Goal: Use online tool/utility: Utilize a website feature to perform a specific function

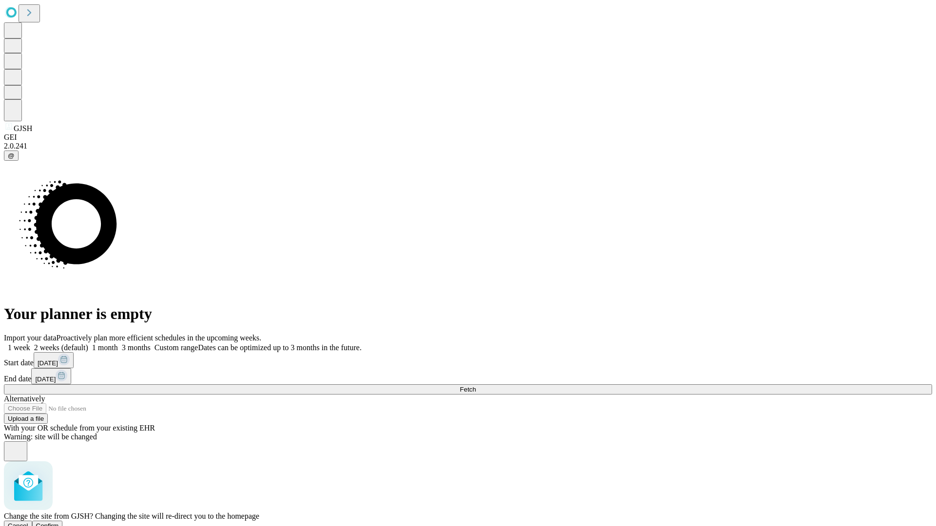
click at [59, 522] on span "Confirm" at bounding box center [47, 525] width 23 height 7
click at [30, 344] on label "1 week" at bounding box center [17, 348] width 26 height 8
click at [476, 386] on span "Fetch" at bounding box center [467, 389] width 16 height 7
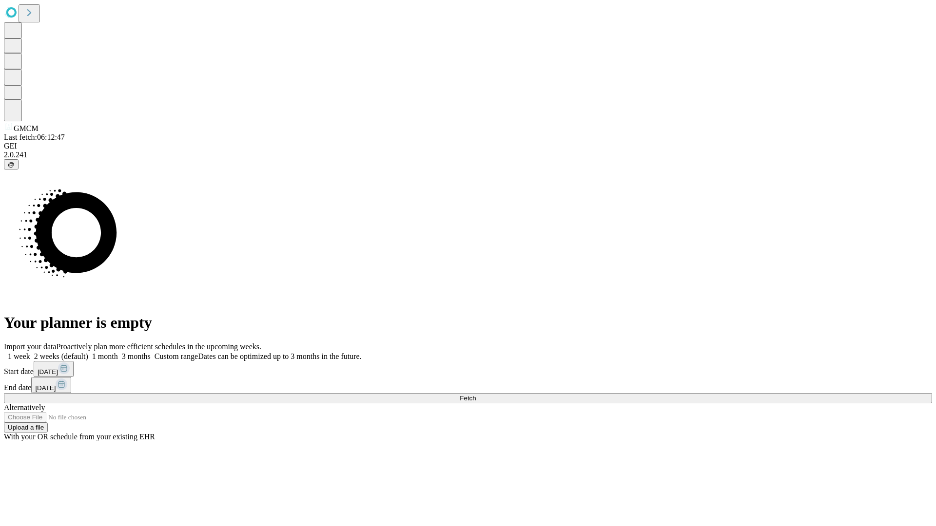
click at [30, 352] on label "1 week" at bounding box center [17, 356] width 26 height 8
click at [476, 395] on span "Fetch" at bounding box center [467, 398] width 16 height 7
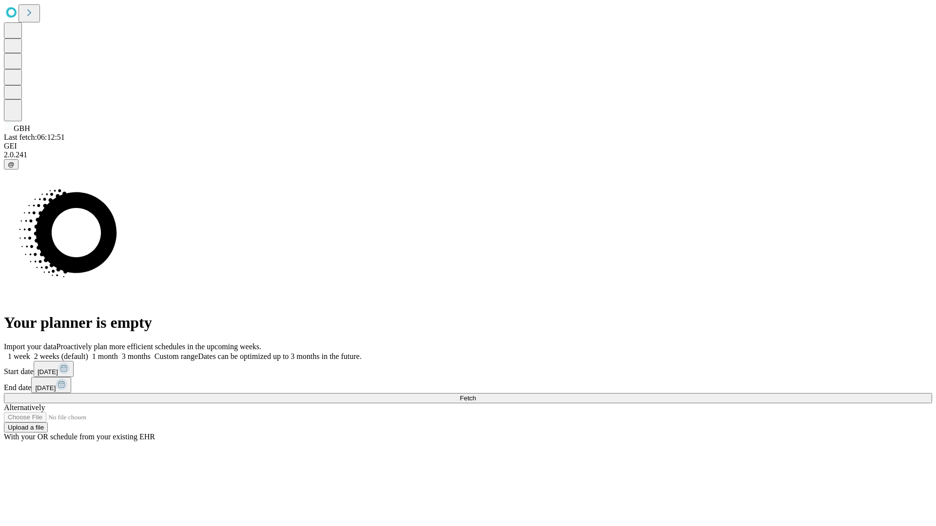
click at [476, 395] on span "Fetch" at bounding box center [467, 398] width 16 height 7
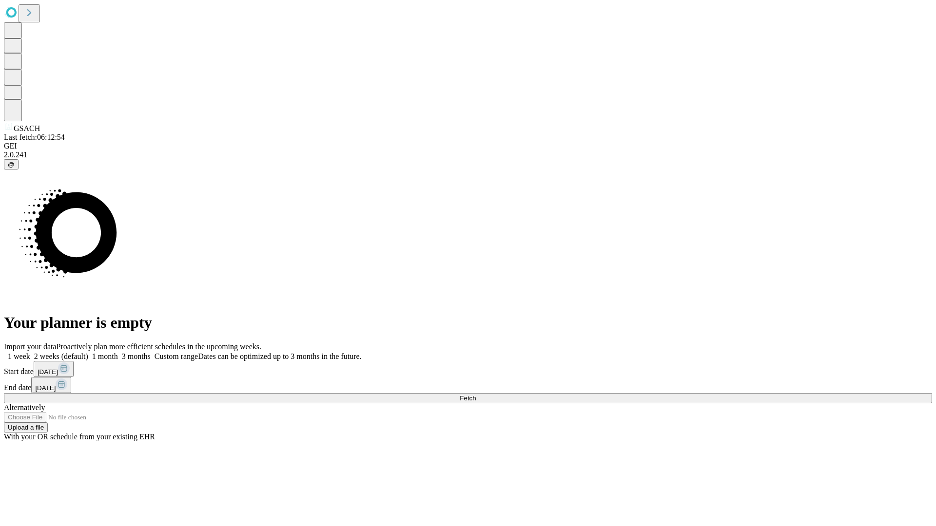
click at [30, 352] on label "1 week" at bounding box center [17, 356] width 26 height 8
click at [476, 395] on span "Fetch" at bounding box center [467, 398] width 16 height 7
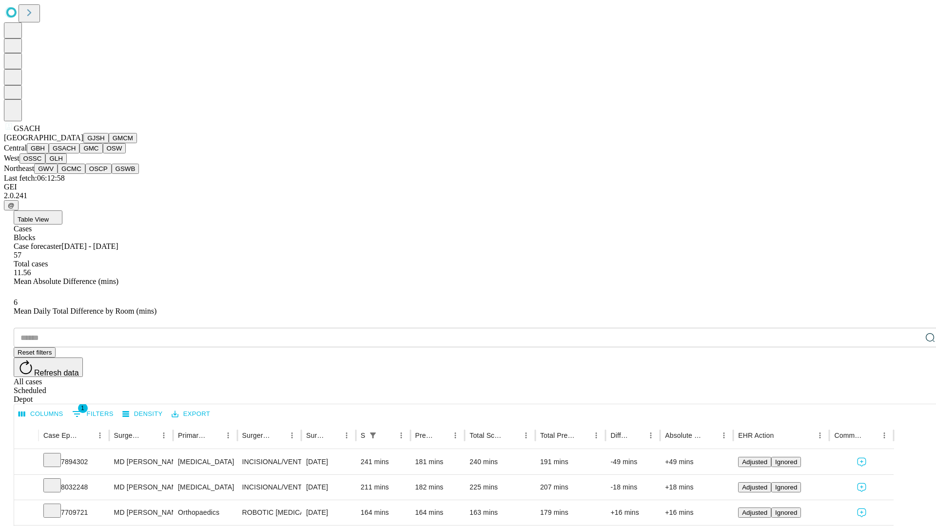
click at [79, 153] on button "GMC" at bounding box center [90, 148] width 23 height 10
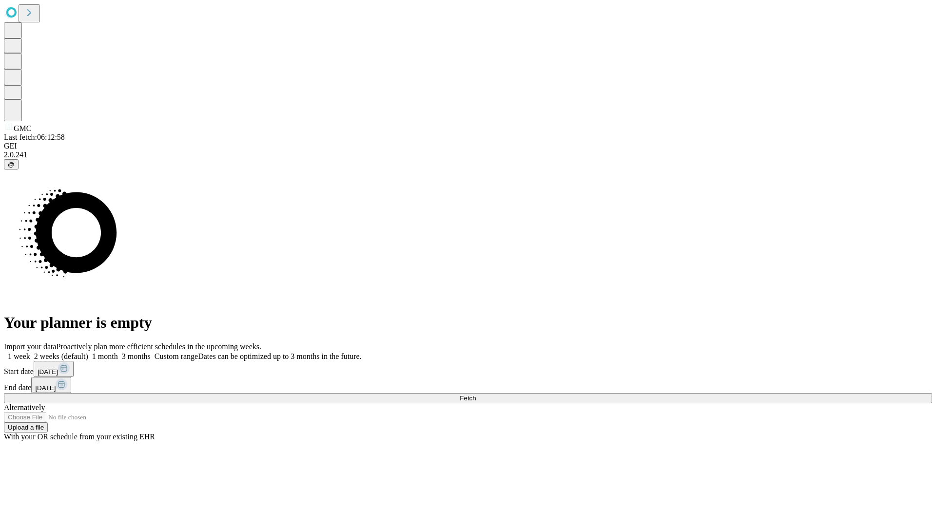
click at [30, 352] on label "1 week" at bounding box center [17, 356] width 26 height 8
click at [476, 395] on span "Fetch" at bounding box center [467, 398] width 16 height 7
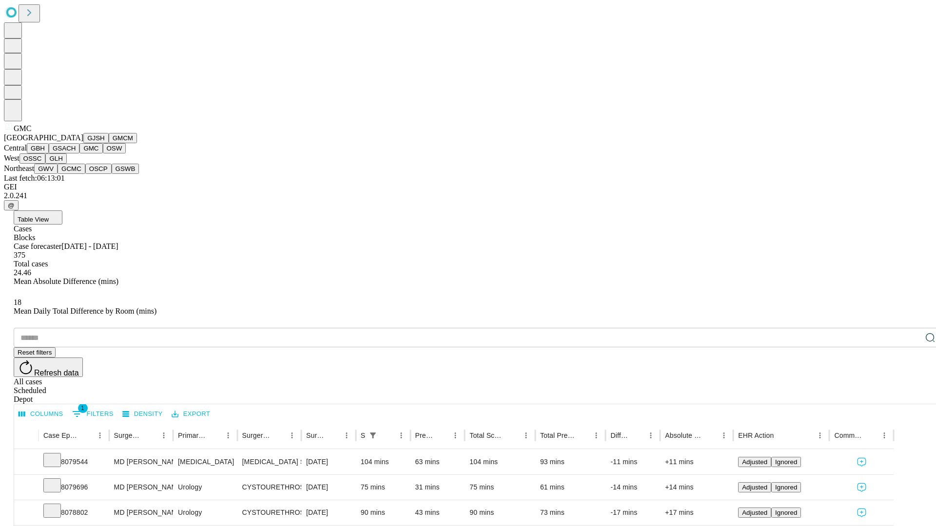
click at [103, 153] on button "OSW" at bounding box center [114, 148] width 23 height 10
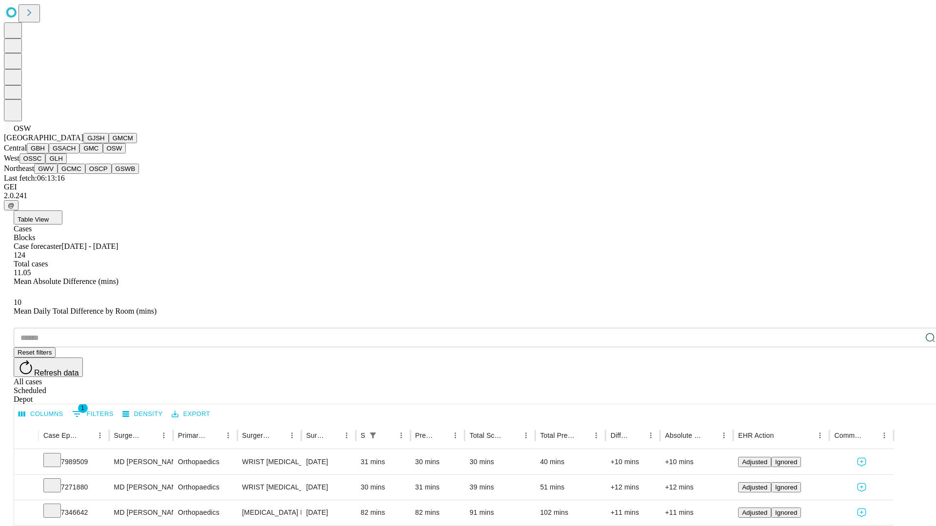
click at [46, 164] on button "OSSC" at bounding box center [32, 158] width 26 height 10
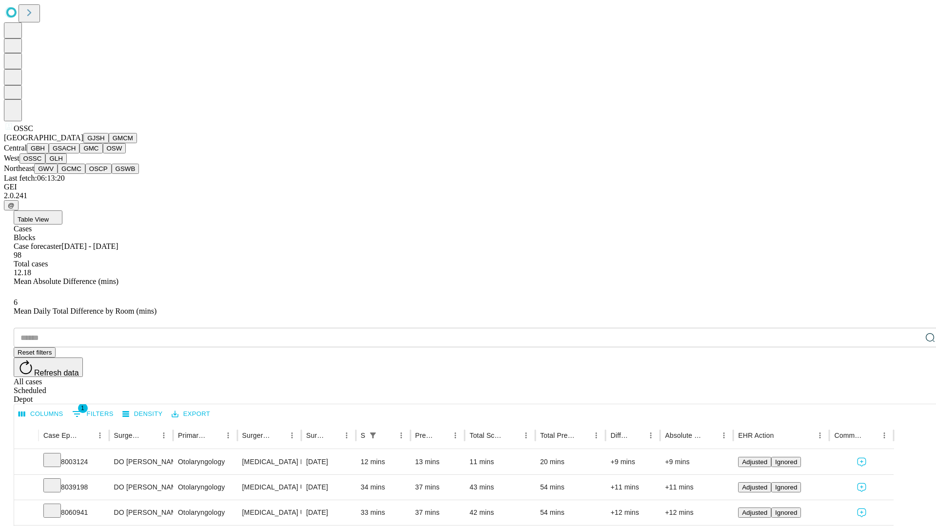
click at [66, 164] on button "GLH" at bounding box center [55, 158] width 21 height 10
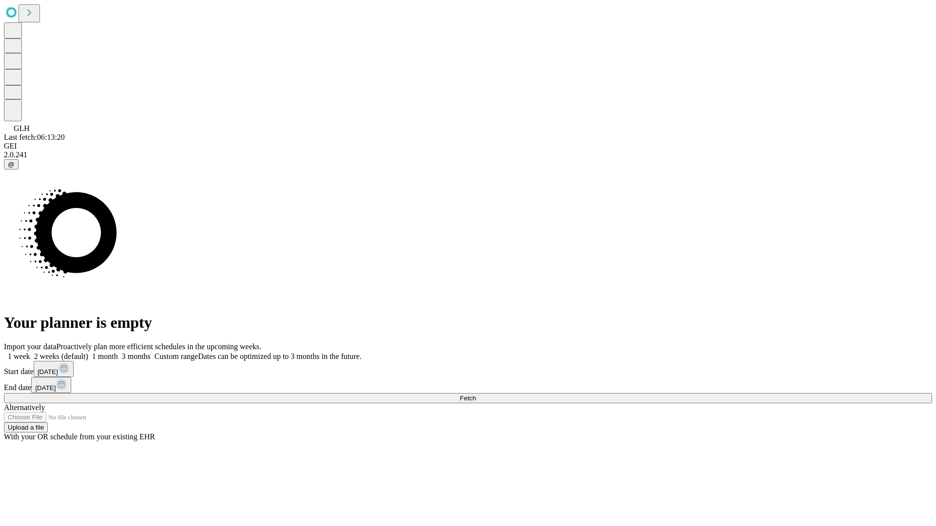
click at [30, 352] on label "1 week" at bounding box center [17, 356] width 26 height 8
click at [476, 395] on span "Fetch" at bounding box center [467, 398] width 16 height 7
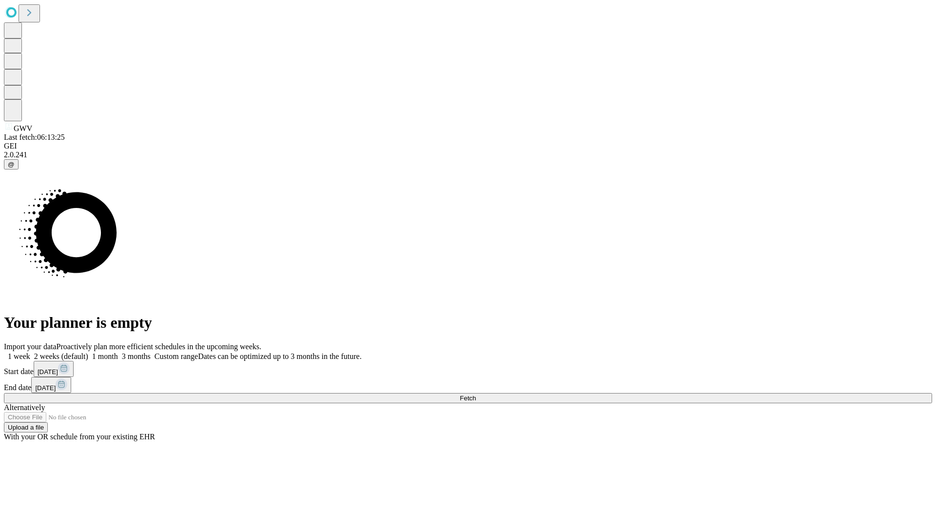
click at [30, 352] on label "1 week" at bounding box center [17, 356] width 26 height 8
click at [476, 395] on span "Fetch" at bounding box center [467, 398] width 16 height 7
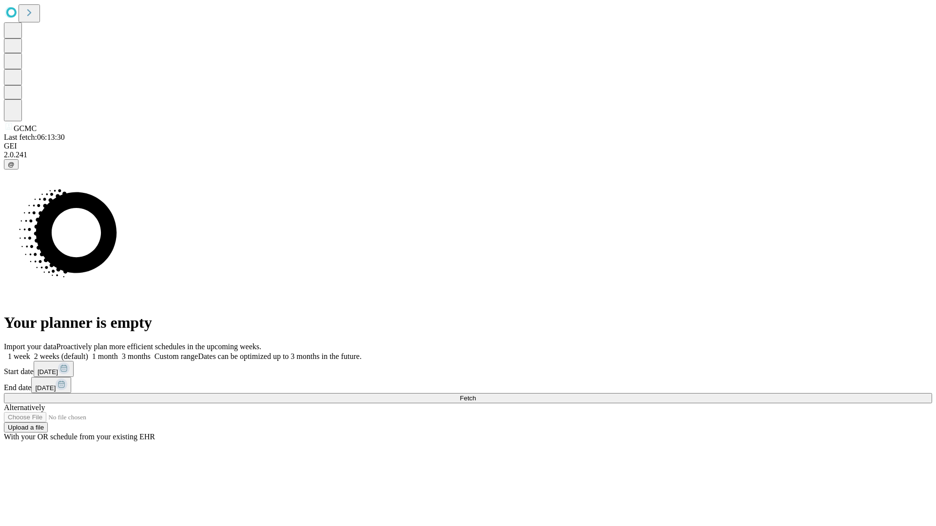
click at [30, 352] on label "1 week" at bounding box center [17, 356] width 26 height 8
click at [476, 395] on span "Fetch" at bounding box center [467, 398] width 16 height 7
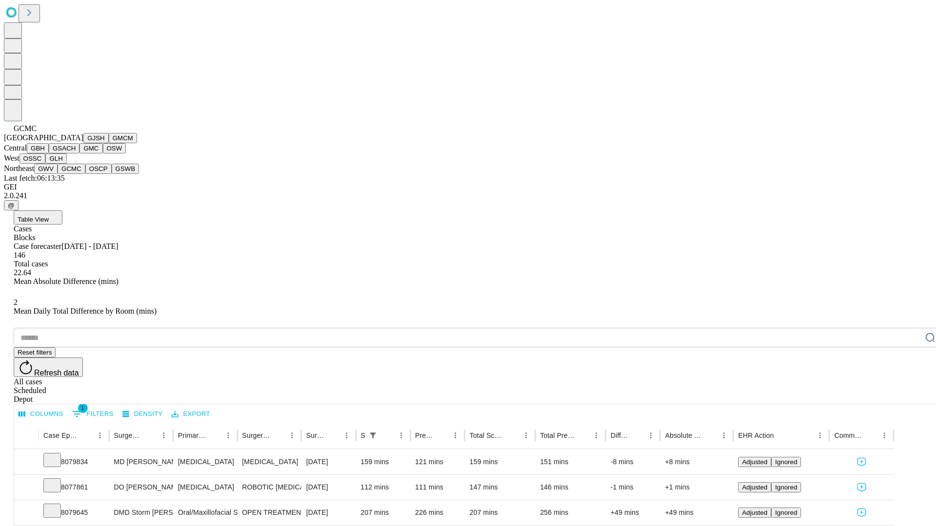
click at [85, 174] on button "OSCP" at bounding box center [98, 169] width 26 height 10
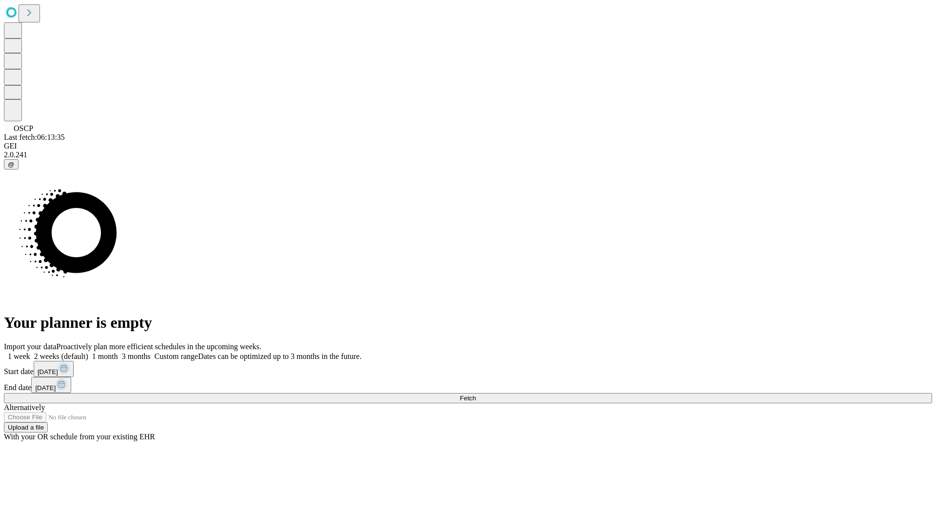
click at [30, 352] on label "1 week" at bounding box center [17, 356] width 26 height 8
click at [476, 395] on span "Fetch" at bounding box center [467, 398] width 16 height 7
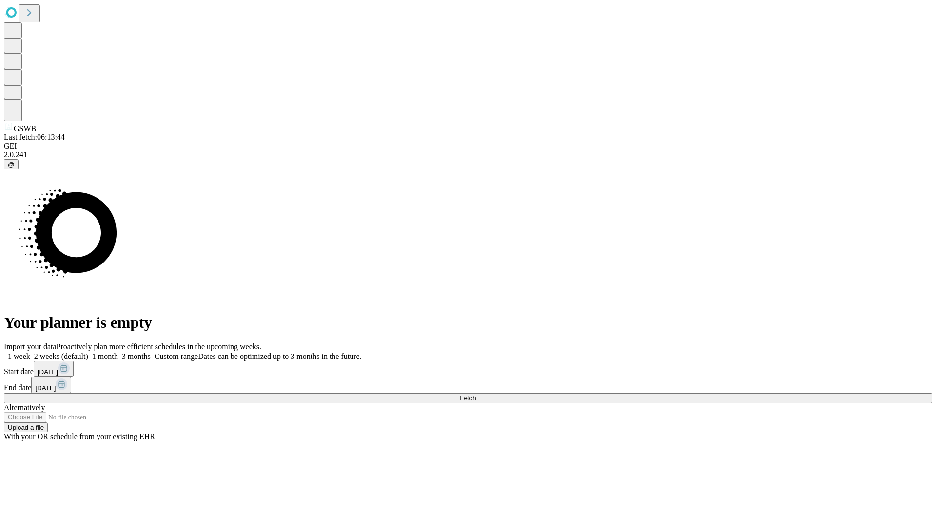
click at [30, 352] on label "1 week" at bounding box center [17, 356] width 26 height 8
click at [476, 395] on span "Fetch" at bounding box center [467, 398] width 16 height 7
